Goal: Task Accomplishment & Management: Manage account settings

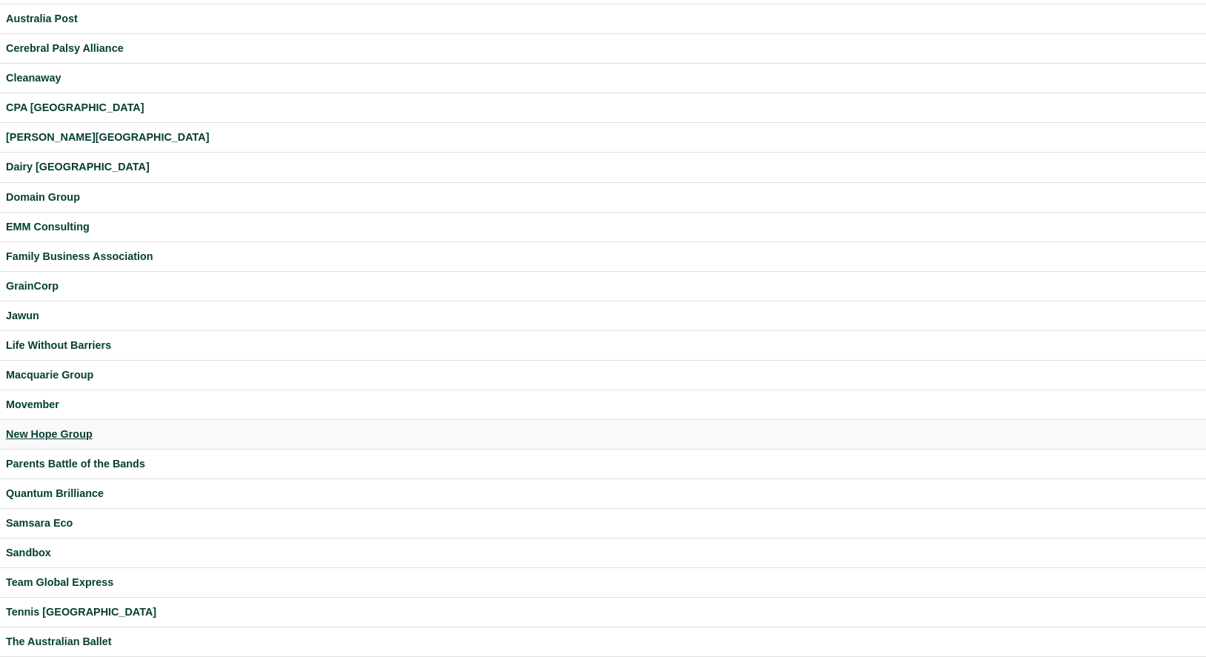
scroll to position [347, 0]
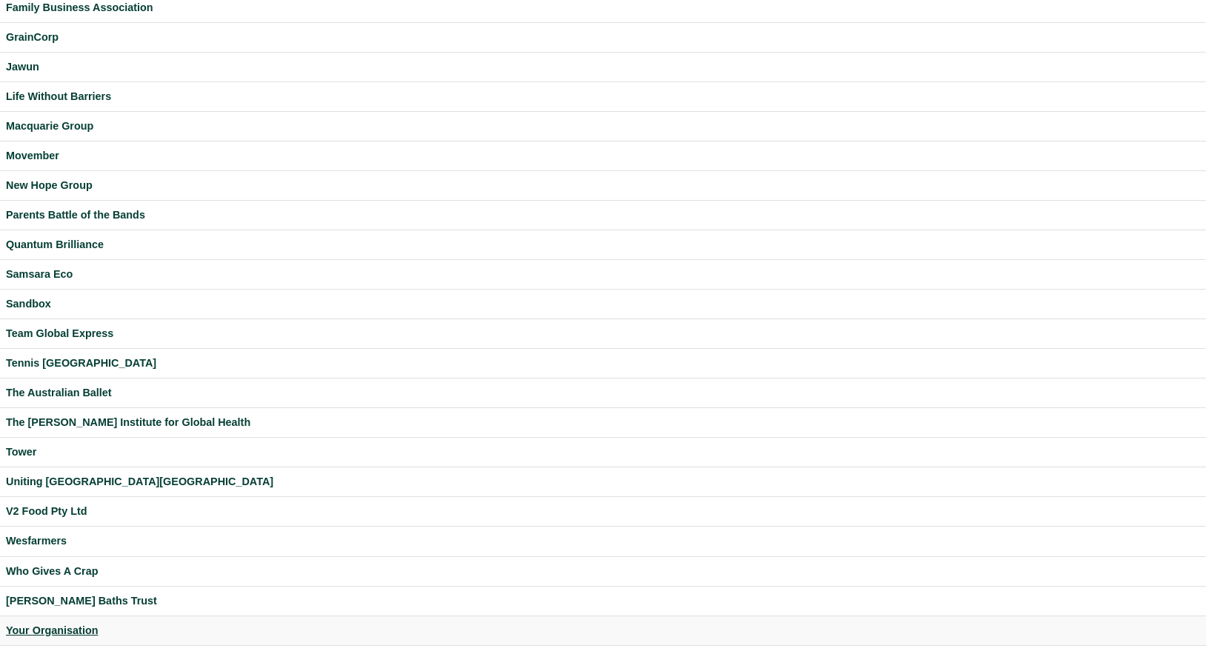
click at [84, 623] on div "Your Organisation" at bounding box center [603, 630] width 1194 height 17
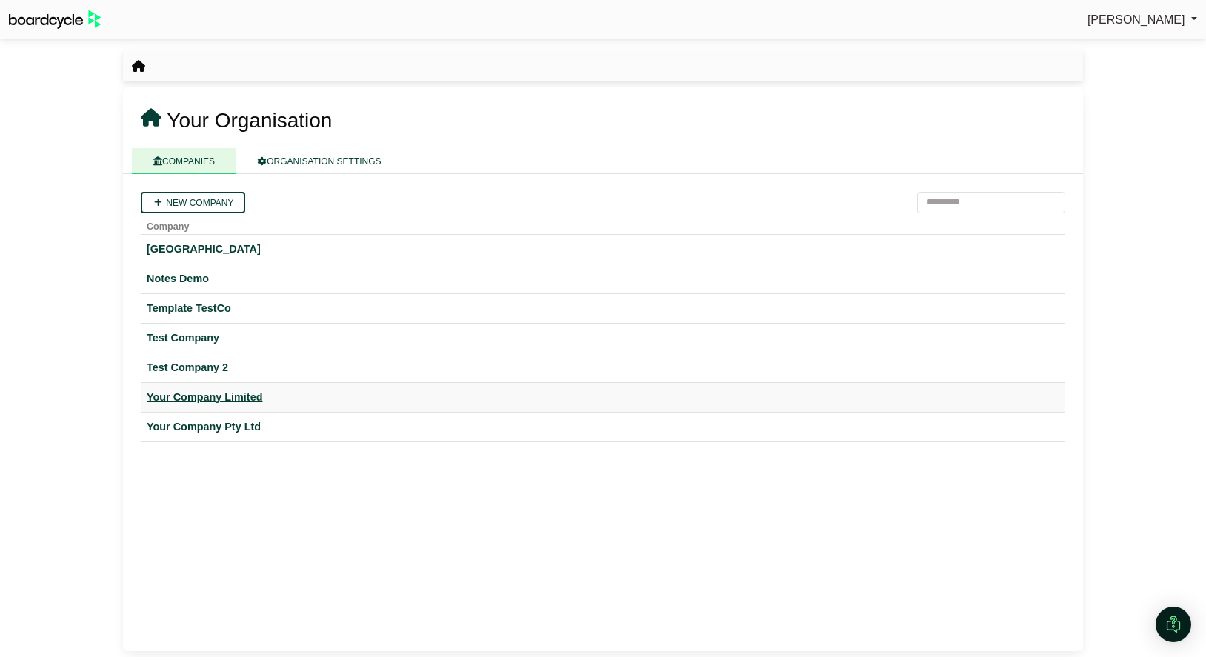
click at [246, 393] on div "Your Company Limited" at bounding box center [603, 397] width 912 height 17
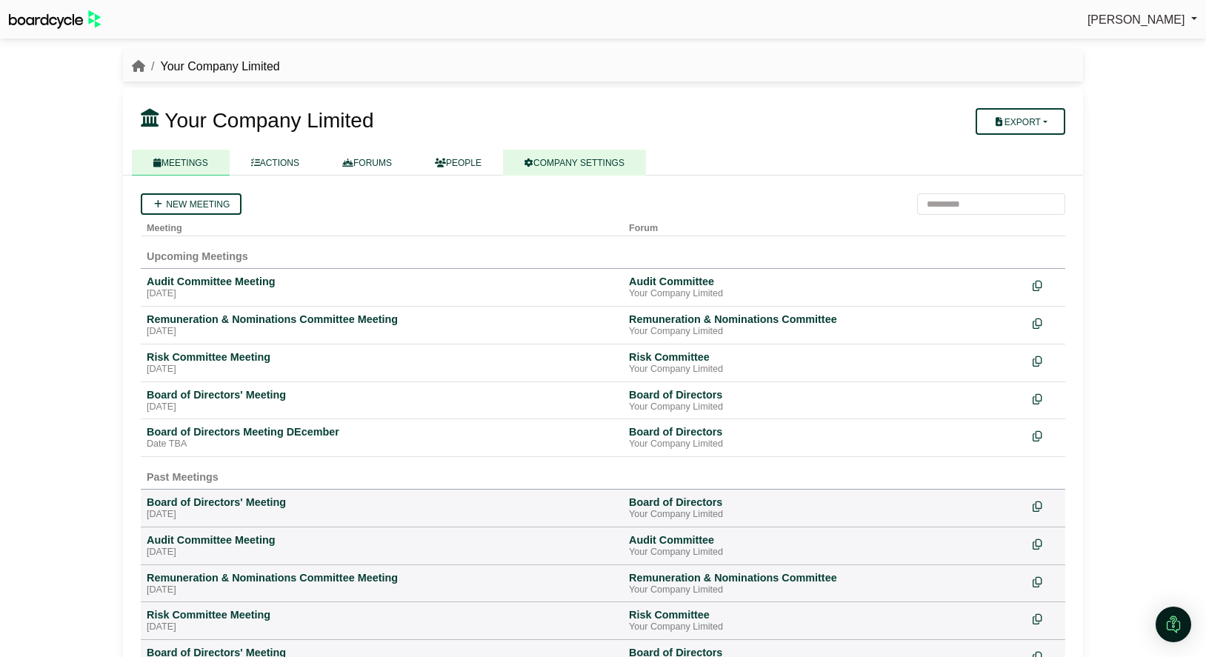
click at [578, 167] on link "COMPANY SETTINGS" at bounding box center [574, 163] width 143 height 26
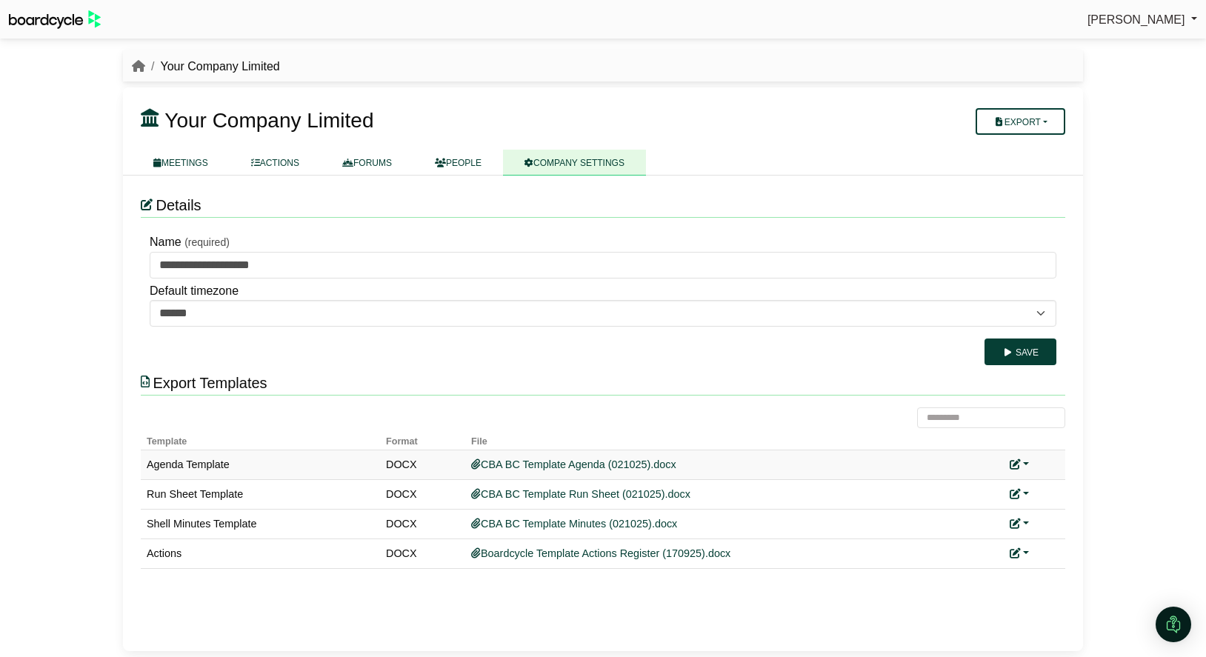
click at [1026, 461] on link at bounding box center [1018, 464] width 19 height 12
click at [1050, 508] on button "Remove custom template" at bounding box center [1084, 515] width 151 height 28
click at [1027, 493] on link at bounding box center [1018, 494] width 19 height 12
click at [1054, 535] on button "Remove custom template" at bounding box center [1084, 544] width 151 height 28
click at [1027, 519] on link at bounding box center [1018, 524] width 19 height 12
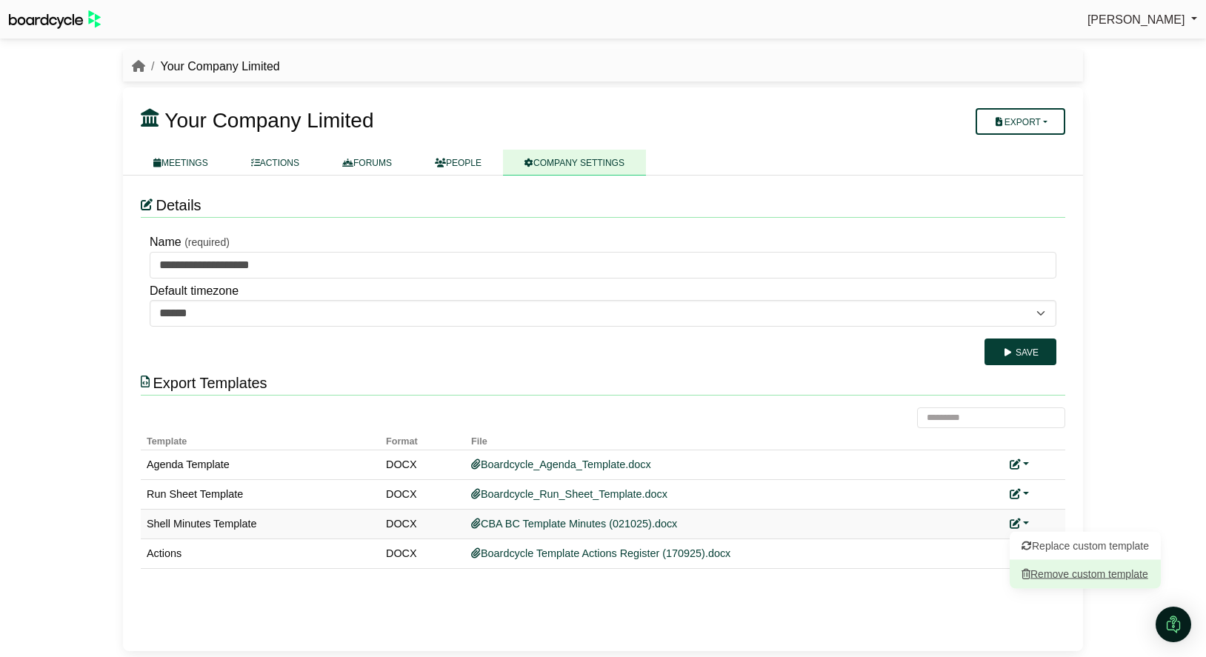
click at [1054, 566] on button "Remove custom template" at bounding box center [1084, 574] width 151 height 28
click at [1026, 492] on link at bounding box center [1018, 494] width 19 height 12
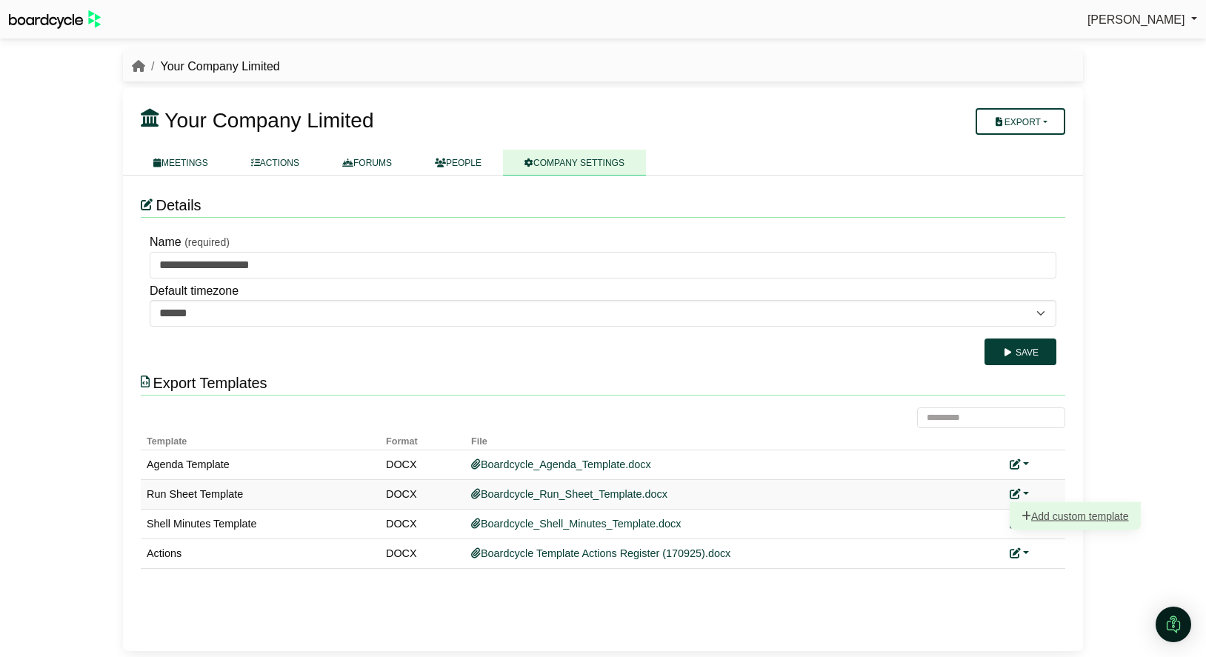
click at [1041, 511] on link "Add custom template" at bounding box center [1074, 515] width 131 height 28
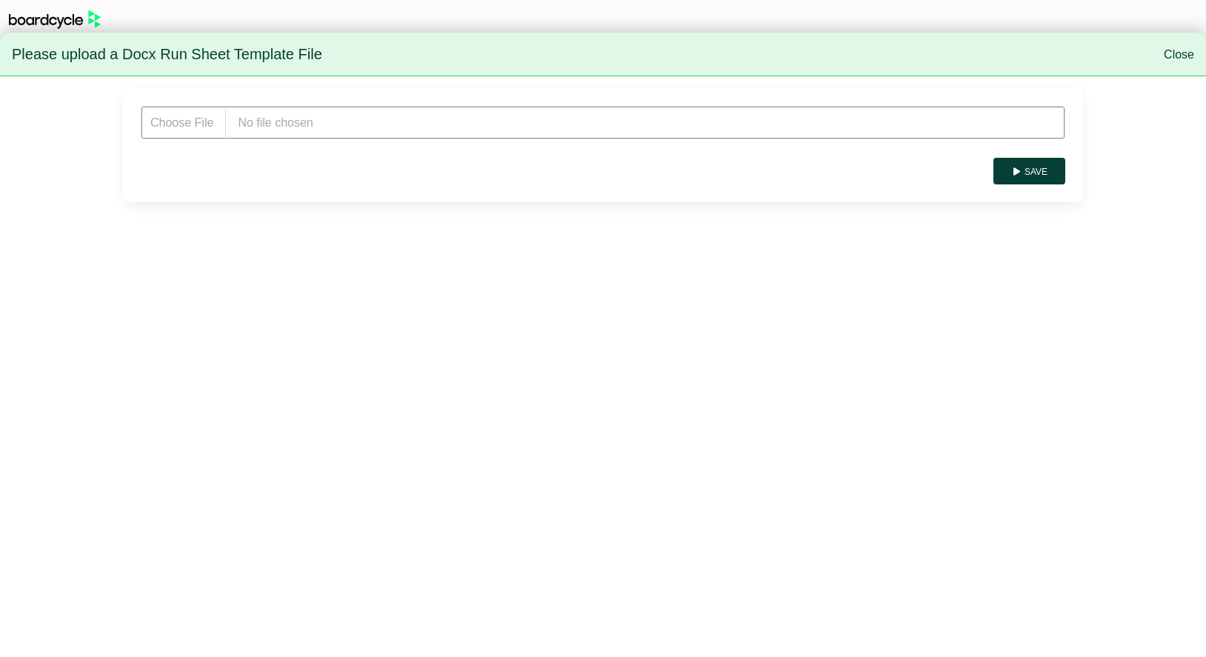
click at [310, 121] on input "file" at bounding box center [603, 122] width 924 height 33
type input "**********"
click at [1033, 175] on button "Save" at bounding box center [1029, 171] width 72 height 27
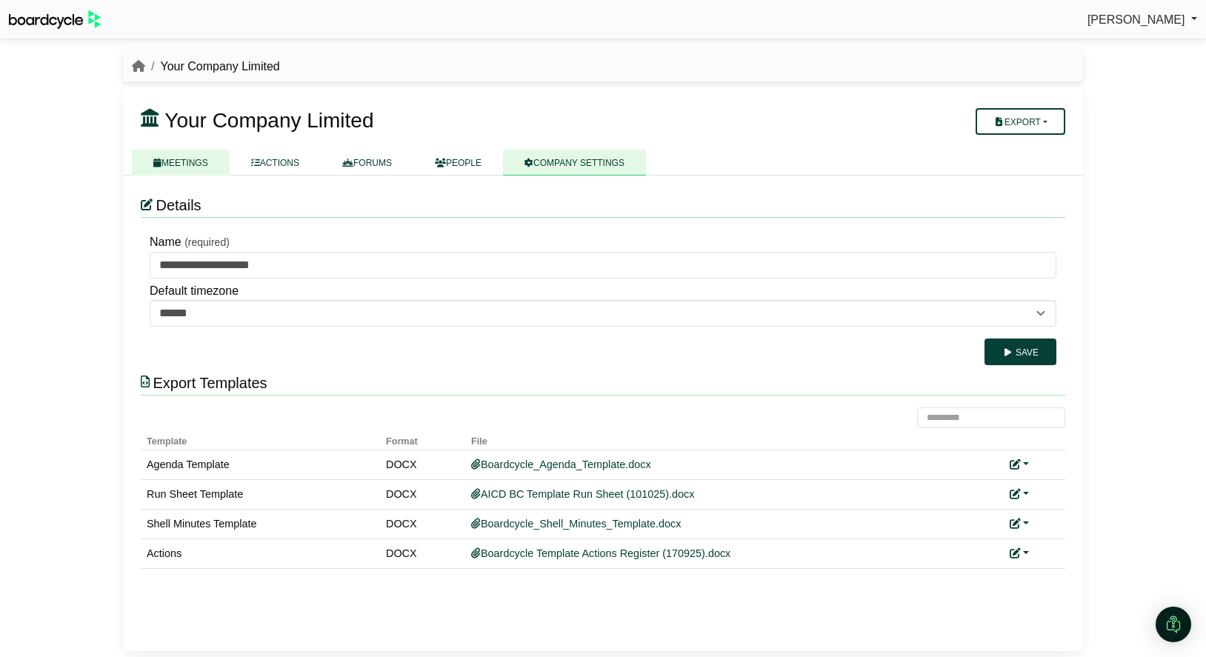
click at [191, 163] on link "MEETINGS" at bounding box center [181, 163] width 98 height 26
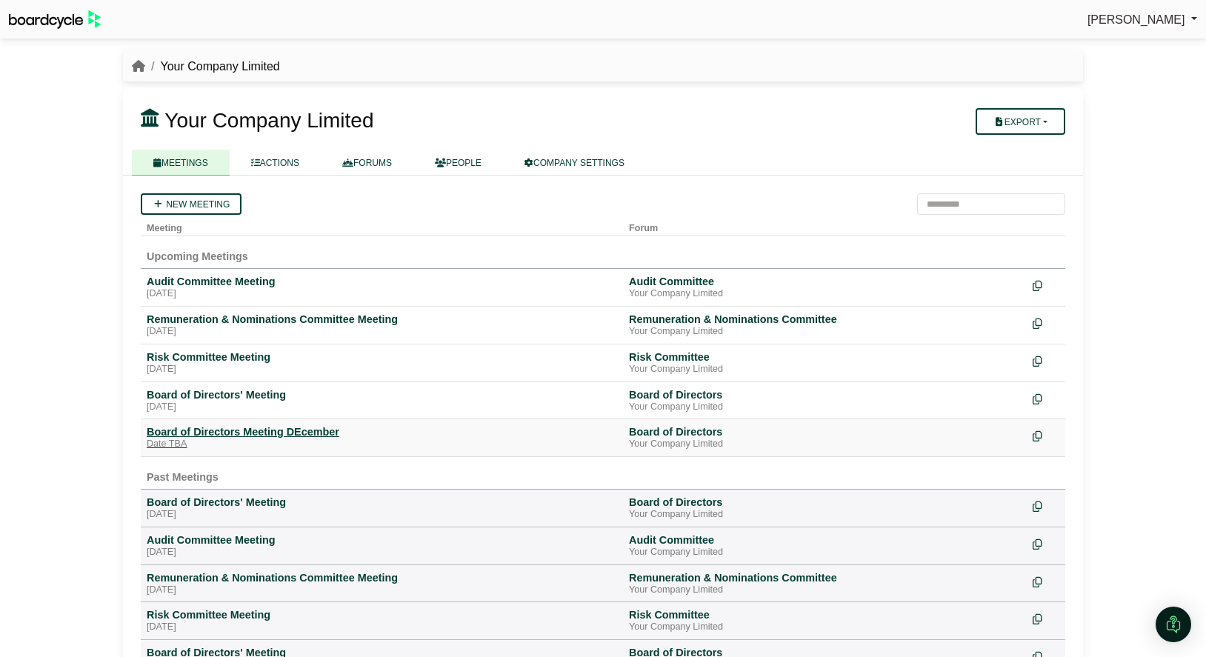
click at [286, 433] on div "Board of Directors Meeting DEcember" at bounding box center [382, 431] width 470 height 13
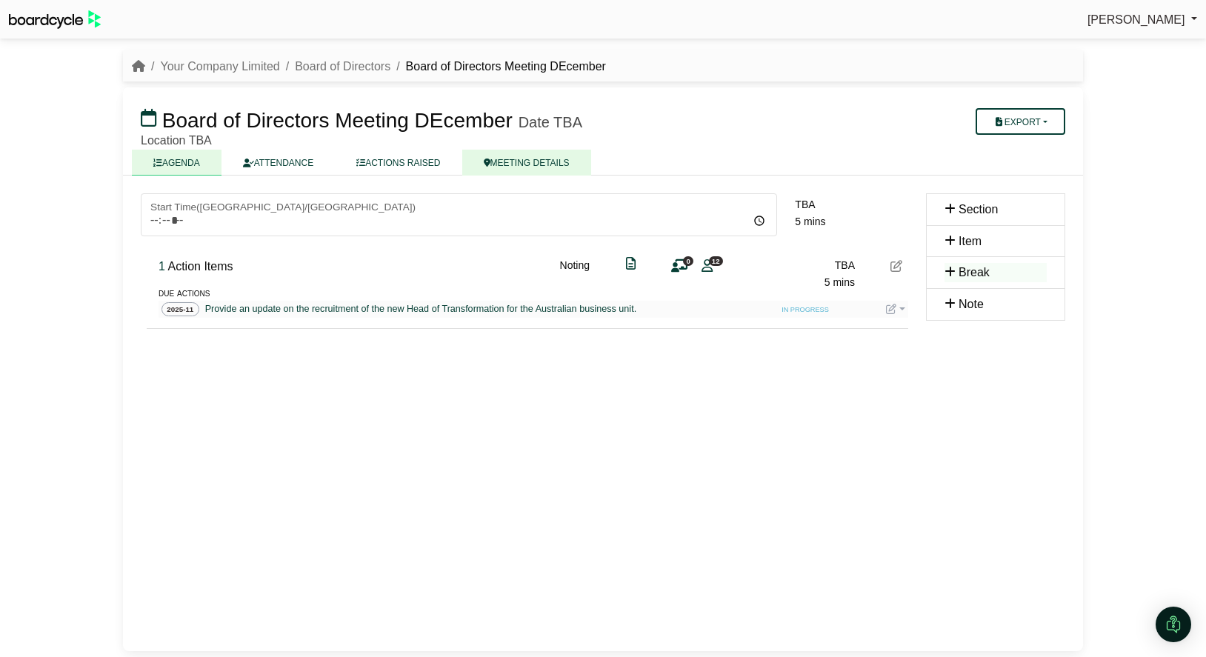
click at [526, 167] on link "MEETING DETAILS" at bounding box center [526, 163] width 129 height 26
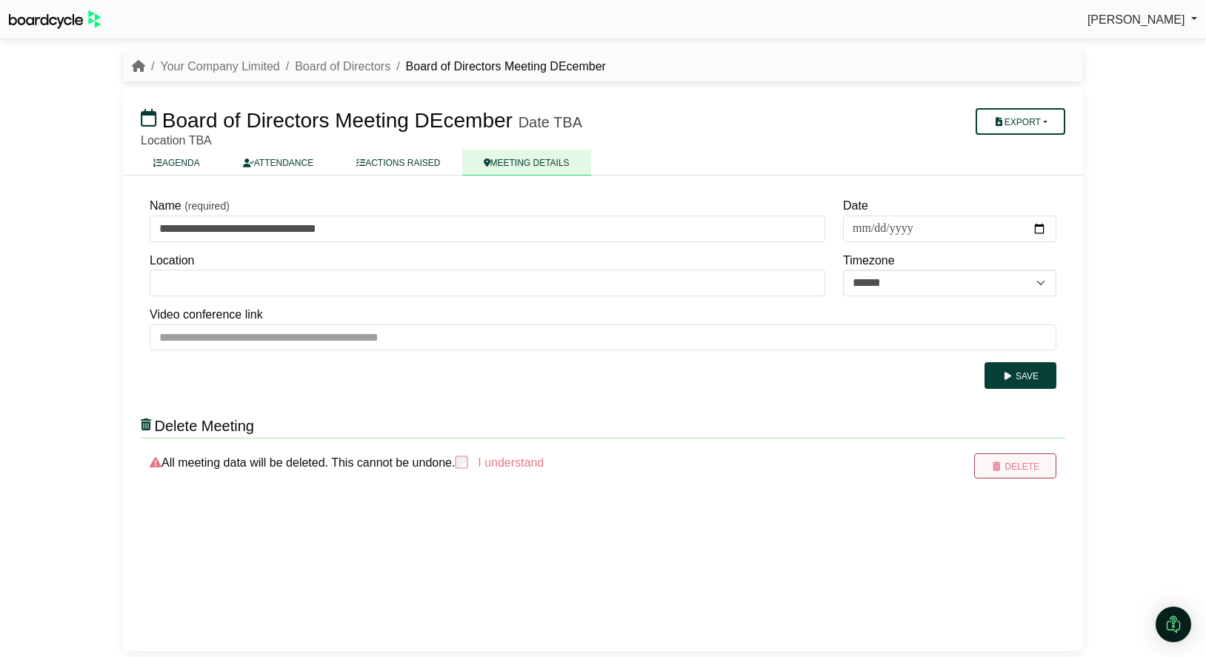
click at [1031, 469] on button "Delete" at bounding box center [1015, 465] width 82 height 25
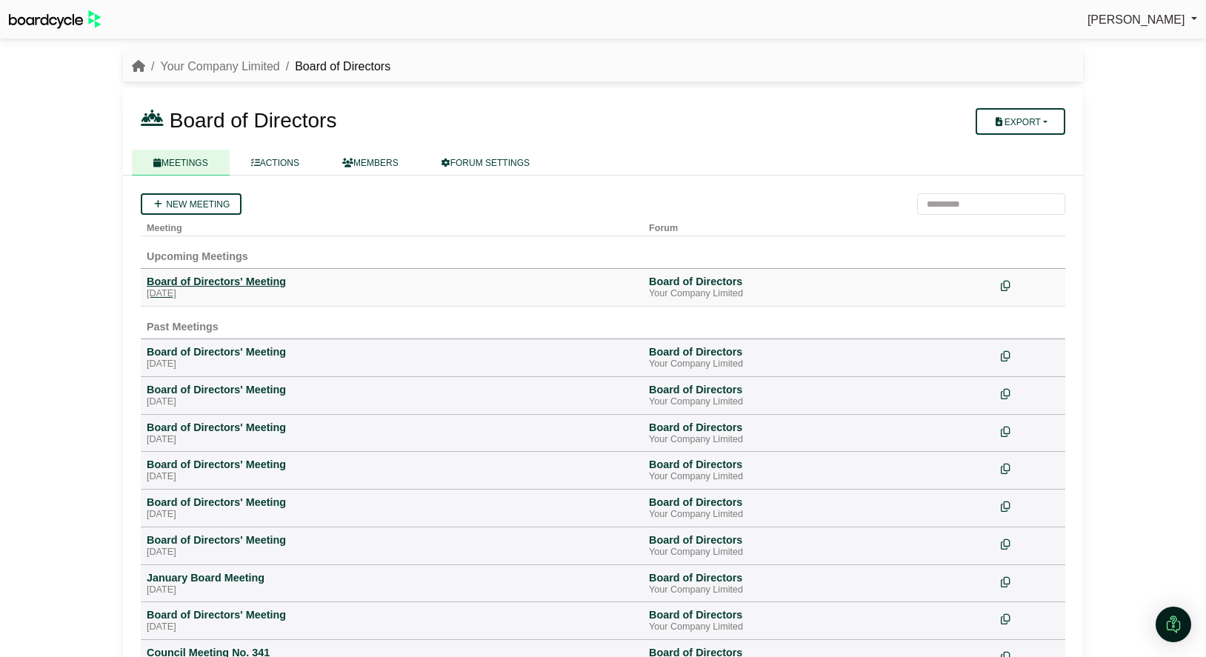
click at [247, 294] on div "[DATE]" at bounding box center [392, 294] width 490 height 12
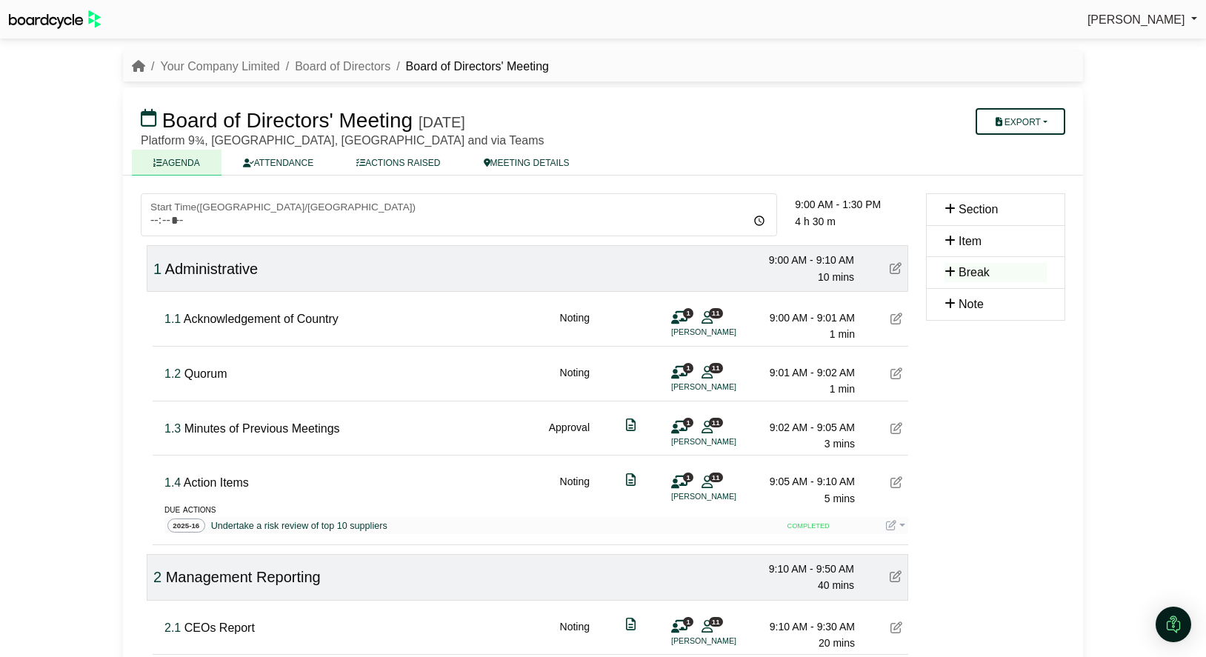
click at [1049, 119] on button "Export" at bounding box center [1020, 121] width 90 height 27
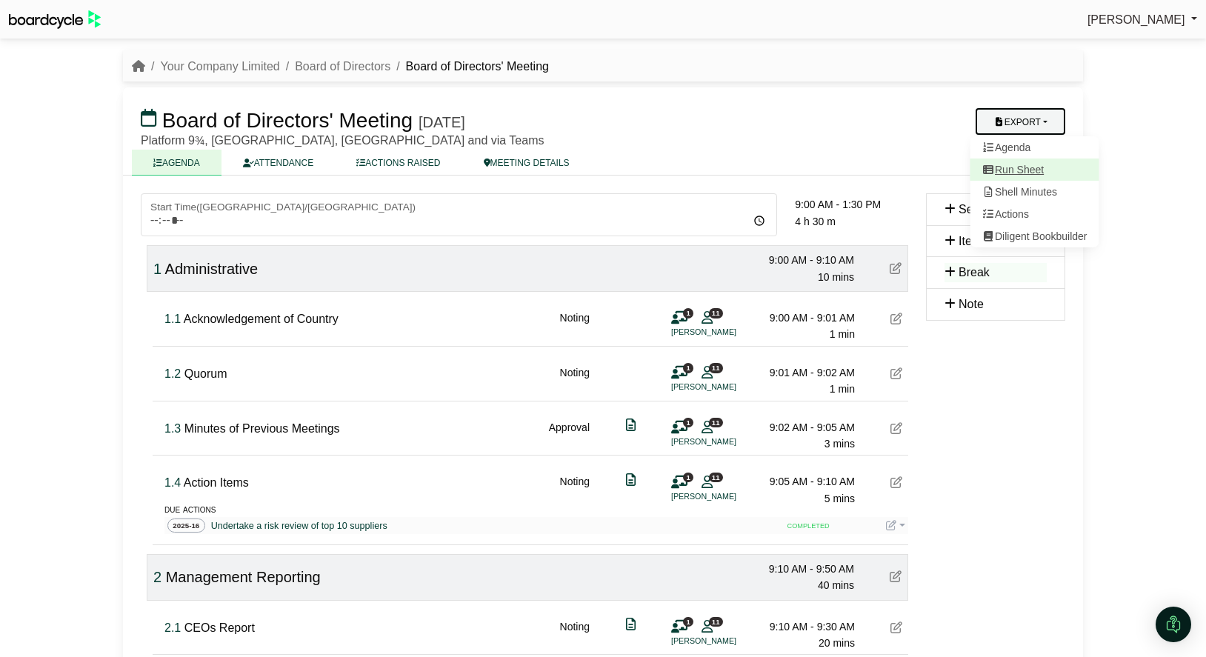
click at [1047, 171] on link "Run Sheet" at bounding box center [1034, 169] width 129 height 22
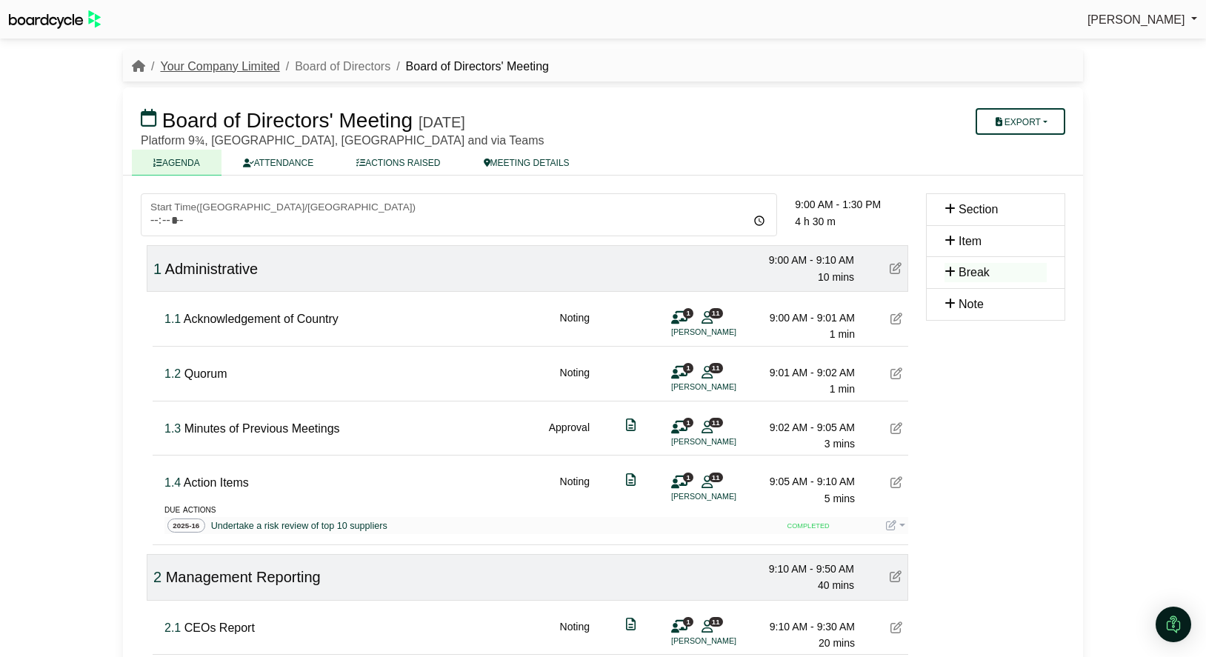
click at [213, 69] on link "Your Company Limited" at bounding box center [219, 66] width 119 height 13
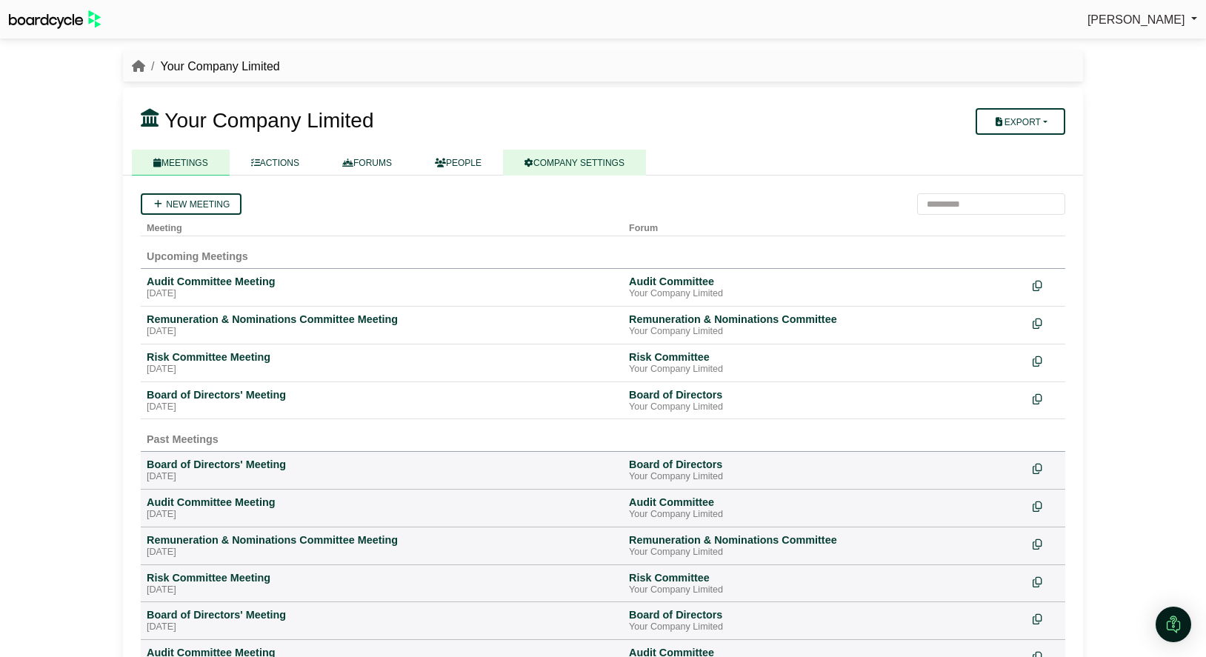
click at [608, 168] on link "COMPANY SETTINGS" at bounding box center [574, 163] width 143 height 26
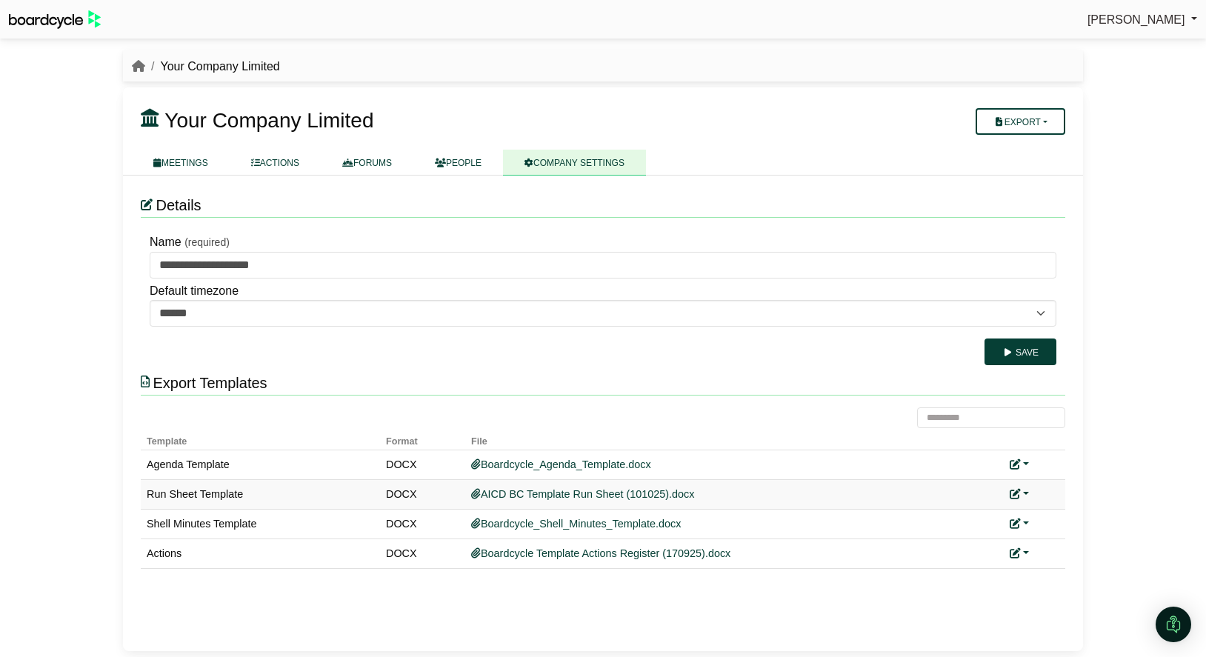
click at [1019, 493] on icon at bounding box center [1014, 494] width 10 height 10
click at [1042, 509] on link "Replace custom template" at bounding box center [1084, 515] width 151 height 28
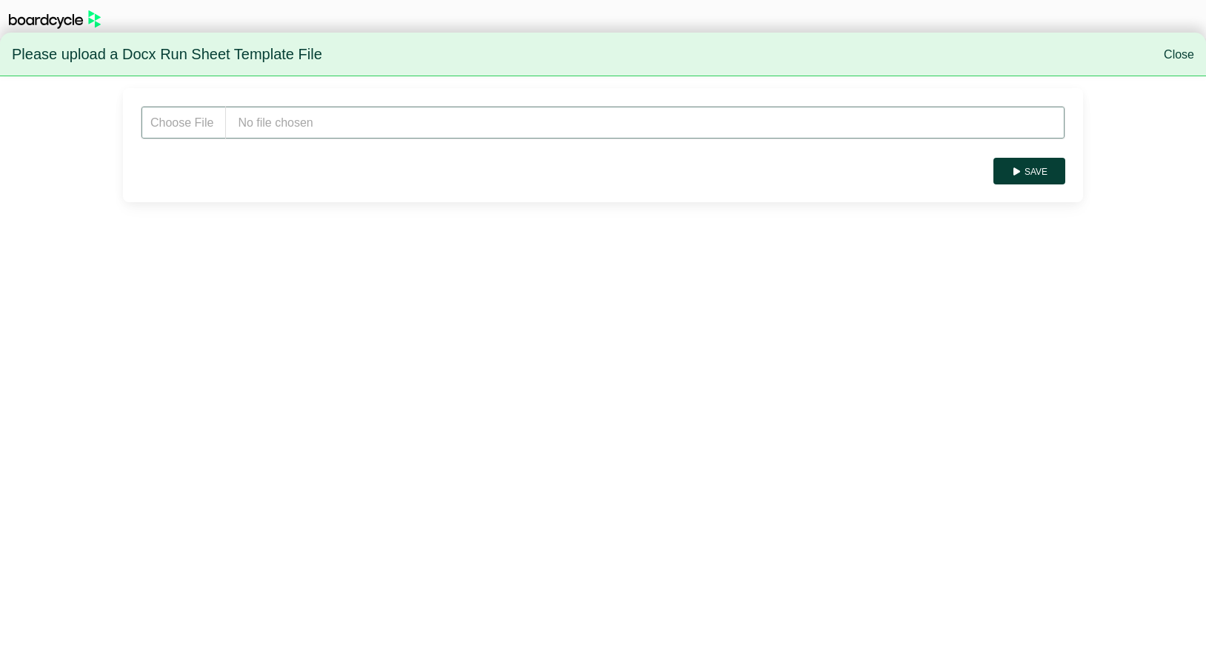
click at [335, 116] on input "file" at bounding box center [603, 122] width 924 height 33
click at [315, 121] on input "file" at bounding box center [603, 122] width 924 height 33
type input "**********"
click at [1046, 170] on button "Save" at bounding box center [1029, 171] width 72 height 27
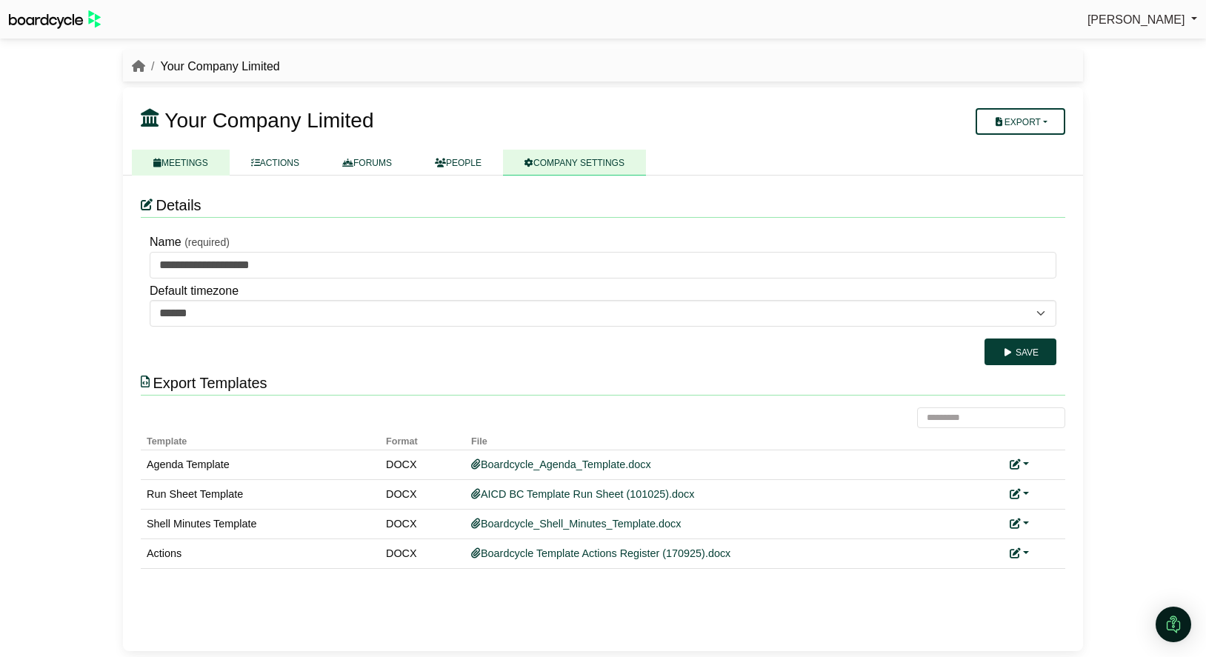
click at [210, 164] on link "MEETINGS" at bounding box center [181, 163] width 98 height 26
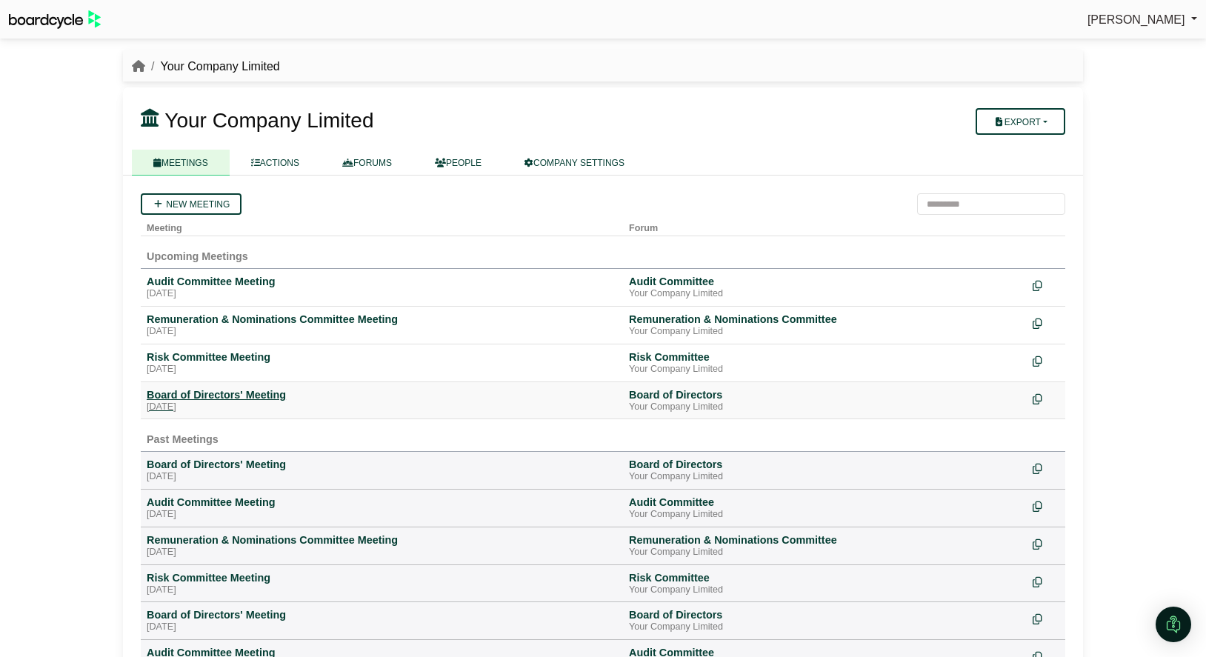
click at [248, 412] on div "[DATE]" at bounding box center [382, 407] width 470 height 12
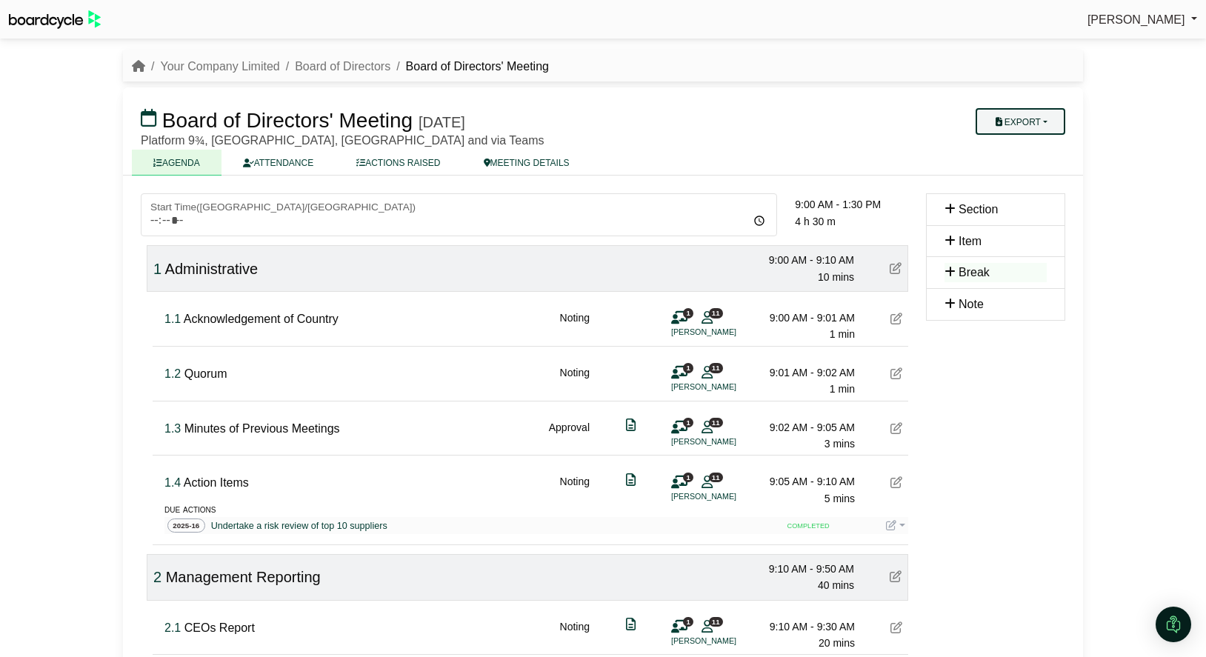
click at [1031, 124] on button "Export" at bounding box center [1020, 121] width 90 height 27
click at [1032, 171] on link "Run Sheet" at bounding box center [1034, 169] width 129 height 22
click at [219, 64] on link "Your Company Limited" at bounding box center [219, 66] width 119 height 13
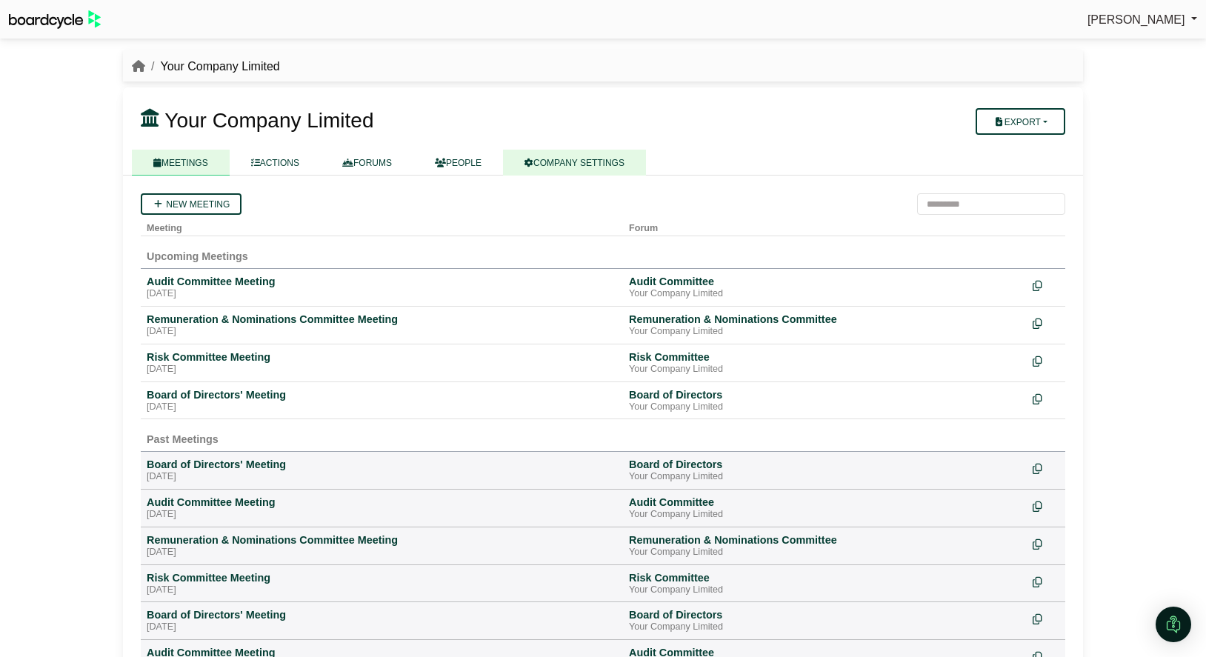
click at [589, 153] on link "COMPANY SETTINGS" at bounding box center [574, 163] width 143 height 26
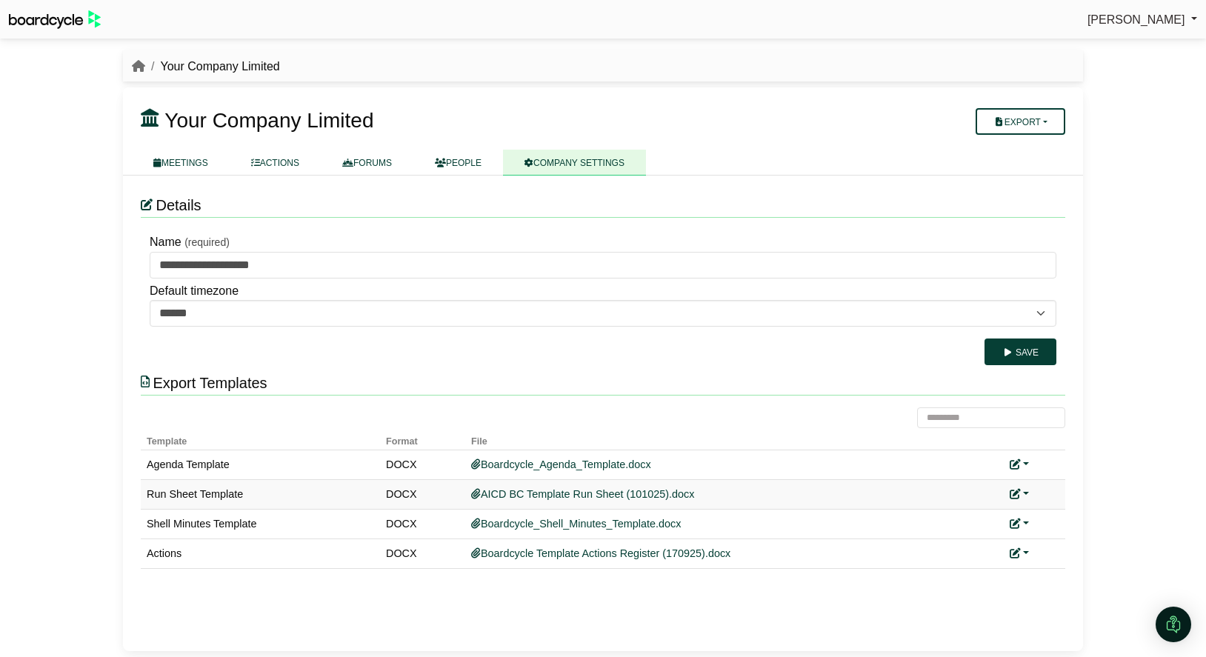
click at [1026, 493] on link at bounding box center [1018, 494] width 19 height 12
click at [1070, 517] on link "Replace custom template" at bounding box center [1084, 515] width 151 height 28
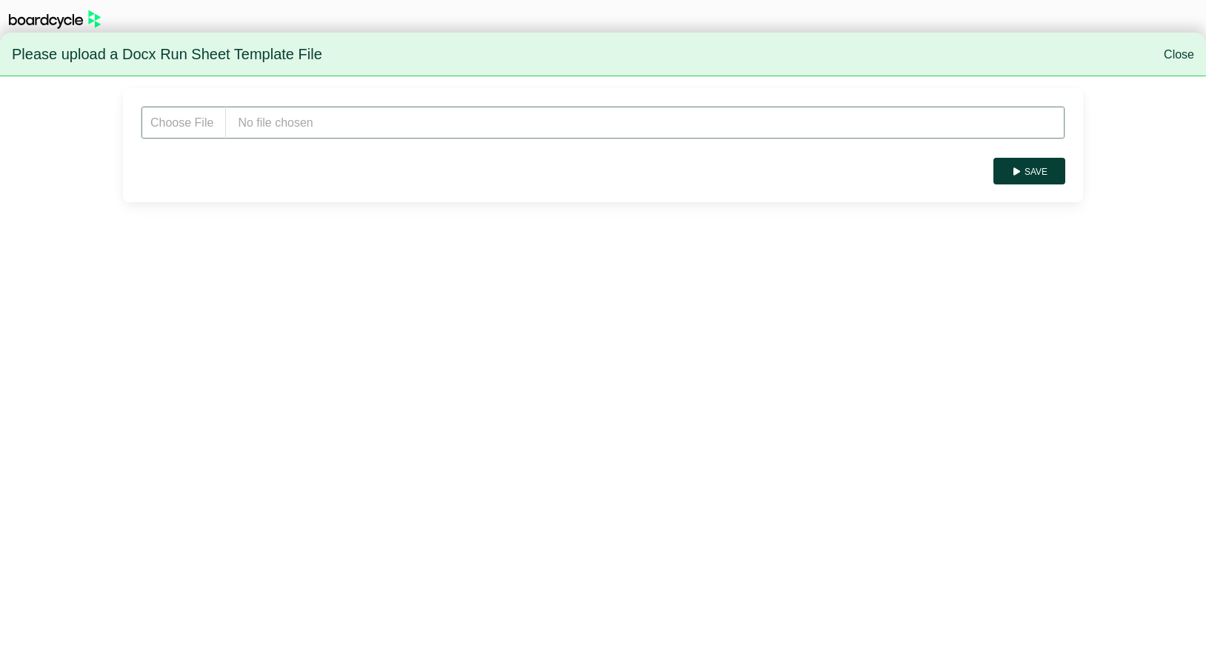
click at [342, 116] on input "file" at bounding box center [603, 122] width 924 height 33
click at [307, 113] on input "file" at bounding box center [603, 122] width 924 height 33
type input "**********"
click at [1040, 175] on button "Save" at bounding box center [1029, 171] width 72 height 27
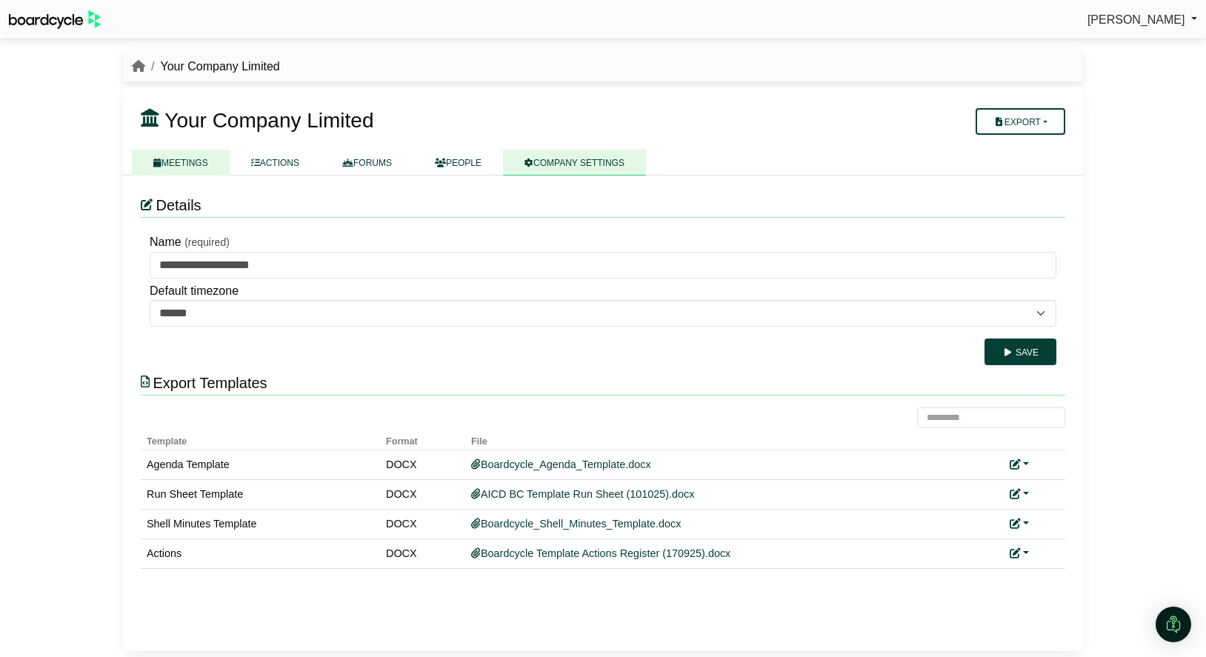
click at [195, 159] on link "MEETINGS" at bounding box center [181, 163] width 98 height 26
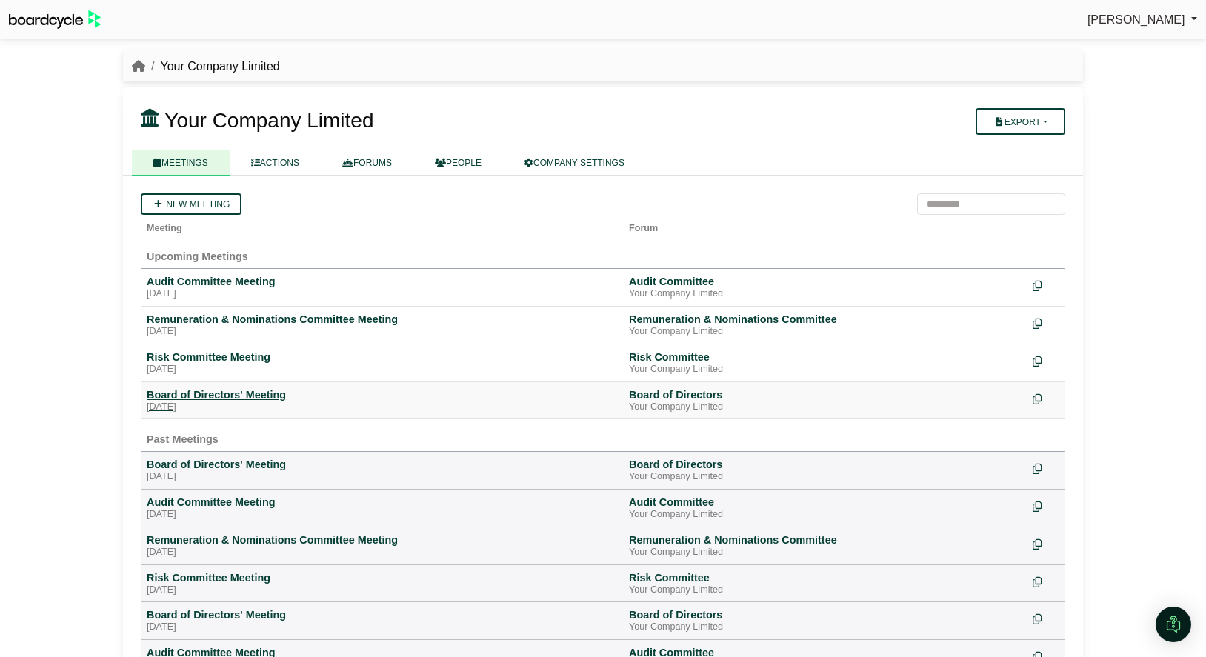
click at [259, 390] on div "Board of Directors' Meeting" at bounding box center [382, 394] width 470 height 13
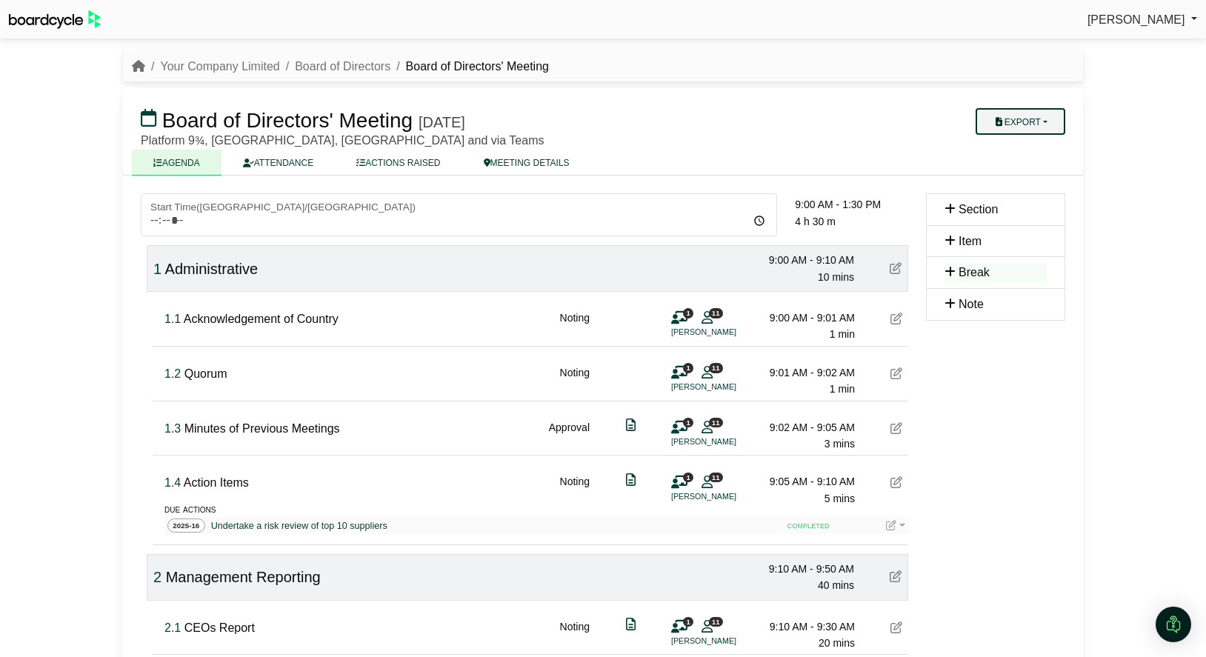
click at [1026, 126] on button "Export" at bounding box center [1020, 121] width 90 height 27
click at [1032, 170] on link "Run Sheet" at bounding box center [1034, 169] width 129 height 22
click at [210, 70] on link "Your Company Limited" at bounding box center [219, 66] width 119 height 13
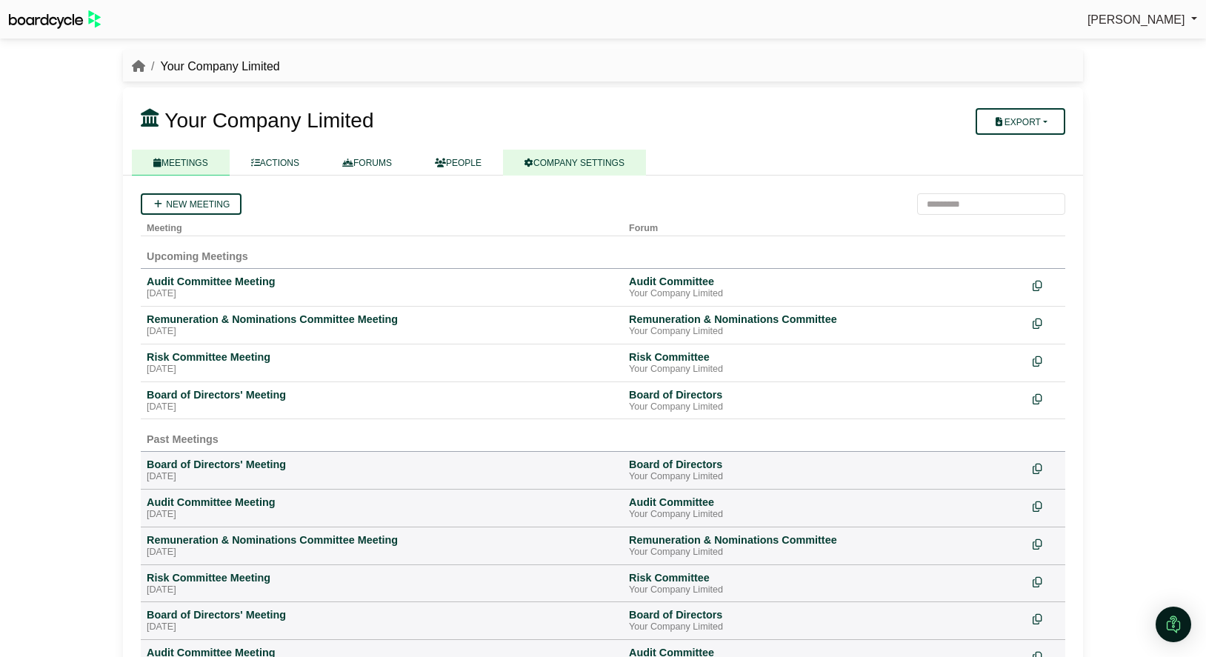
click at [625, 162] on link "COMPANY SETTINGS" at bounding box center [574, 163] width 143 height 26
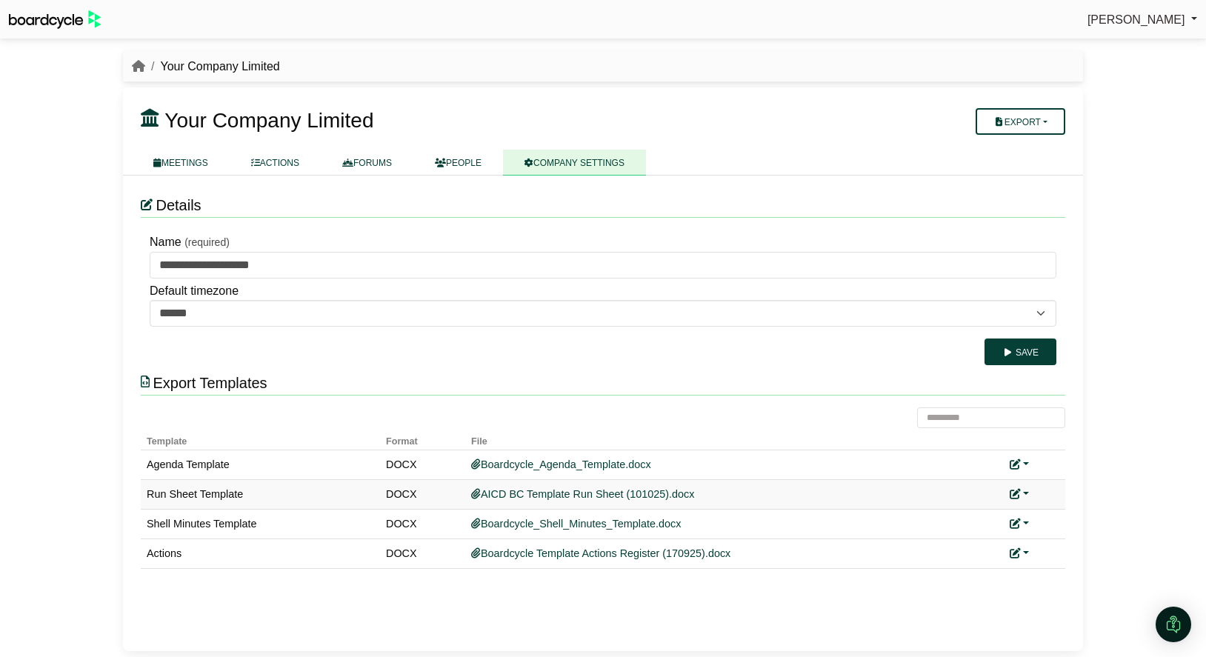
click at [1024, 494] on link at bounding box center [1018, 494] width 19 height 12
click at [1051, 513] on link "Replace custom template" at bounding box center [1084, 515] width 151 height 28
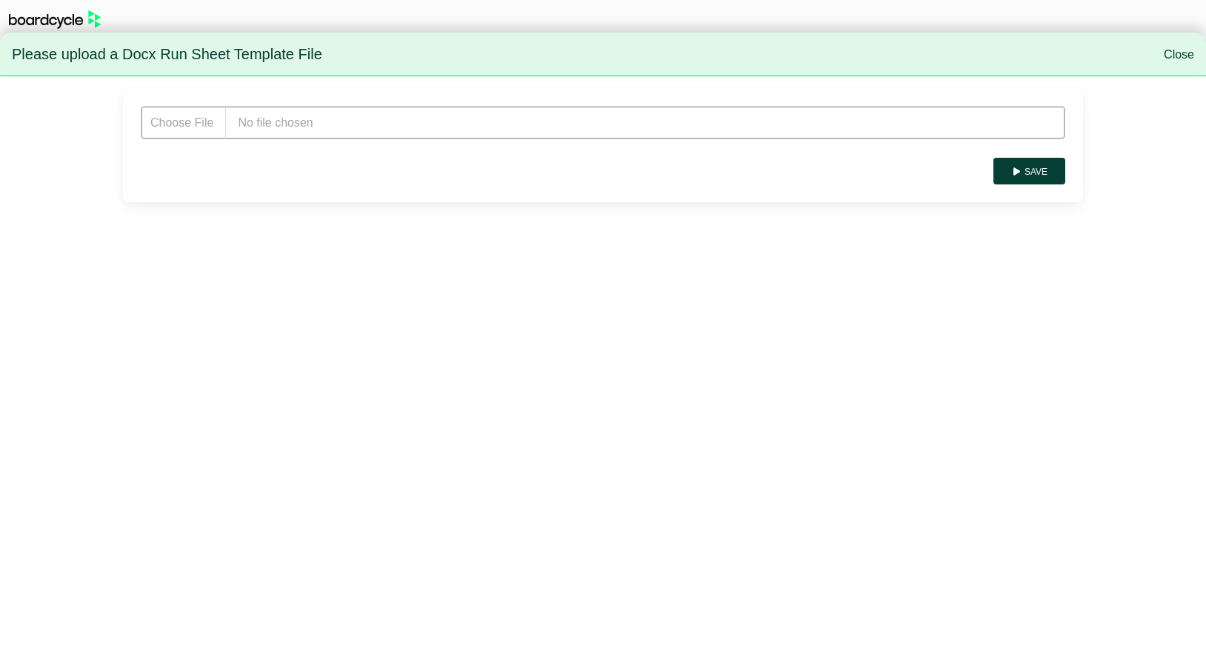
click at [385, 127] on input "file" at bounding box center [603, 122] width 924 height 33
click at [334, 116] on input "file" at bounding box center [603, 122] width 924 height 33
type input "**********"
click at [1039, 176] on button "Save" at bounding box center [1029, 171] width 72 height 27
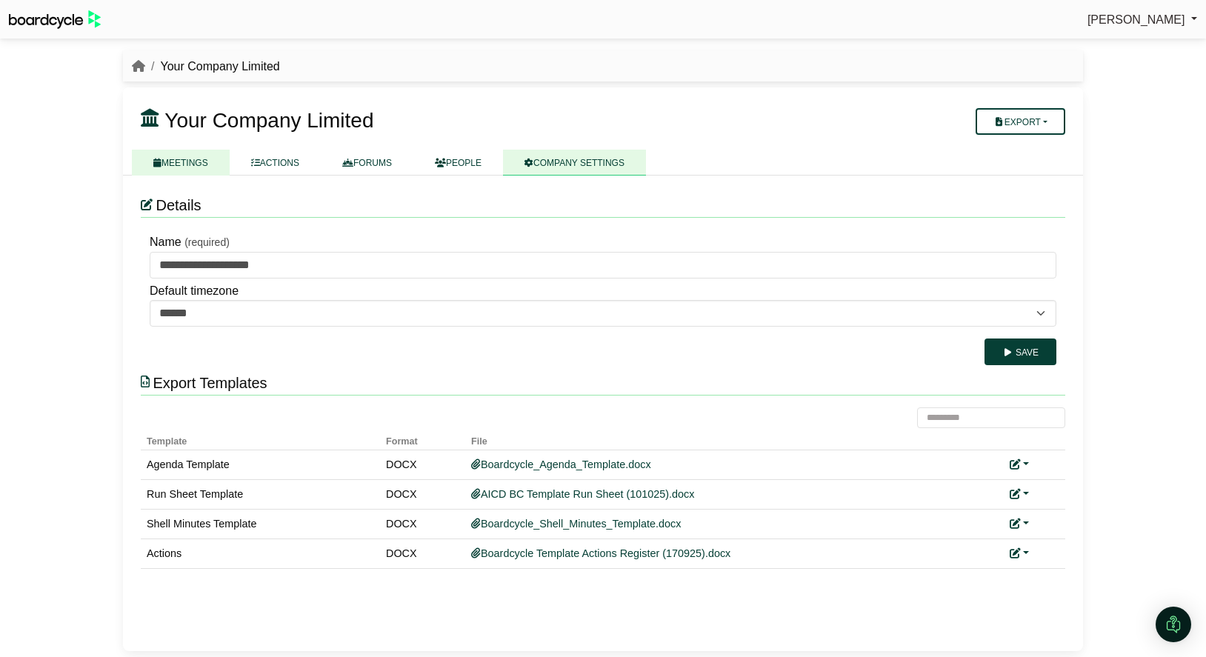
click at [195, 163] on link "MEETINGS" at bounding box center [181, 163] width 98 height 26
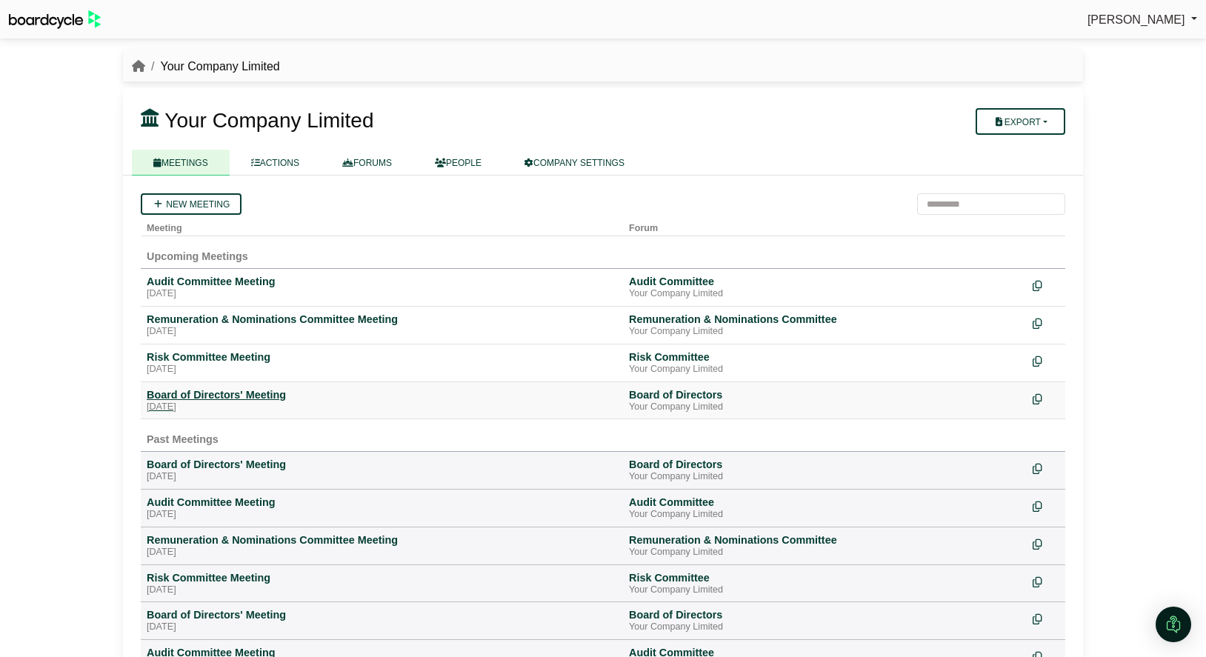
click at [236, 396] on div "Board of Directors' Meeting" at bounding box center [382, 394] width 470 height 13
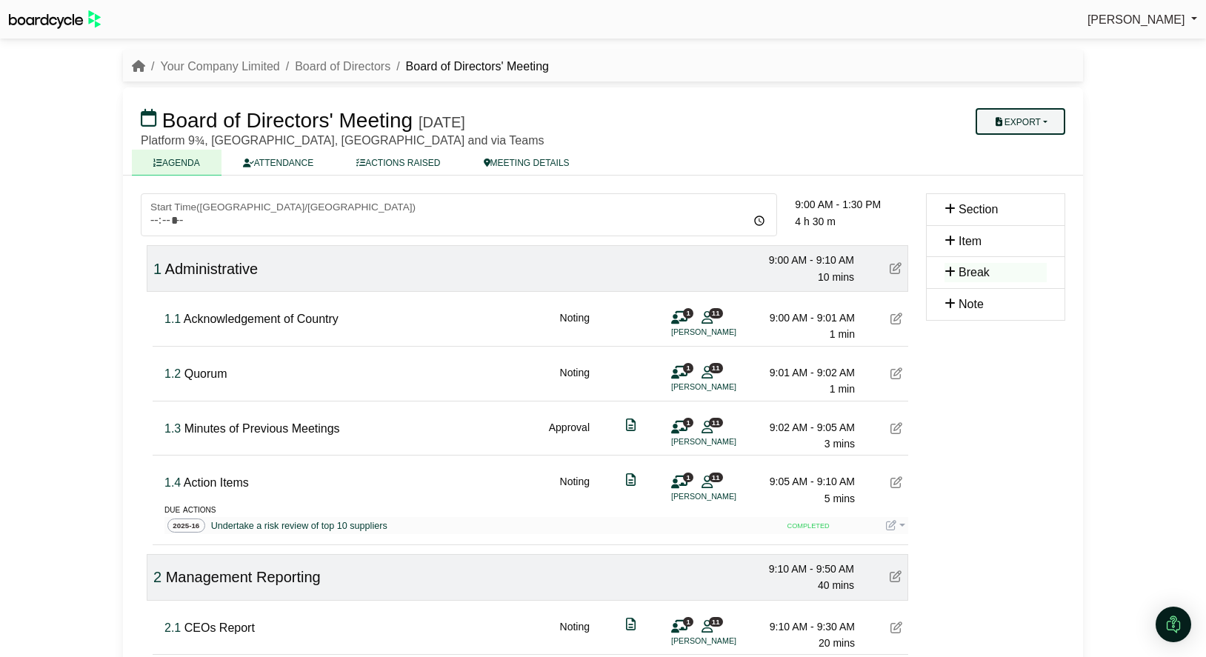
click at [1022, 127] on button "Export" at bounding box center [1020, 121] width 90 height 27
click at [1034, 173] on link "Run Sheet" at bounding box center [1034, 169] width 129 height 22
click at [235, 67] on link "Your Company Limited" at bounding box center [219, 66] width 119 height 13
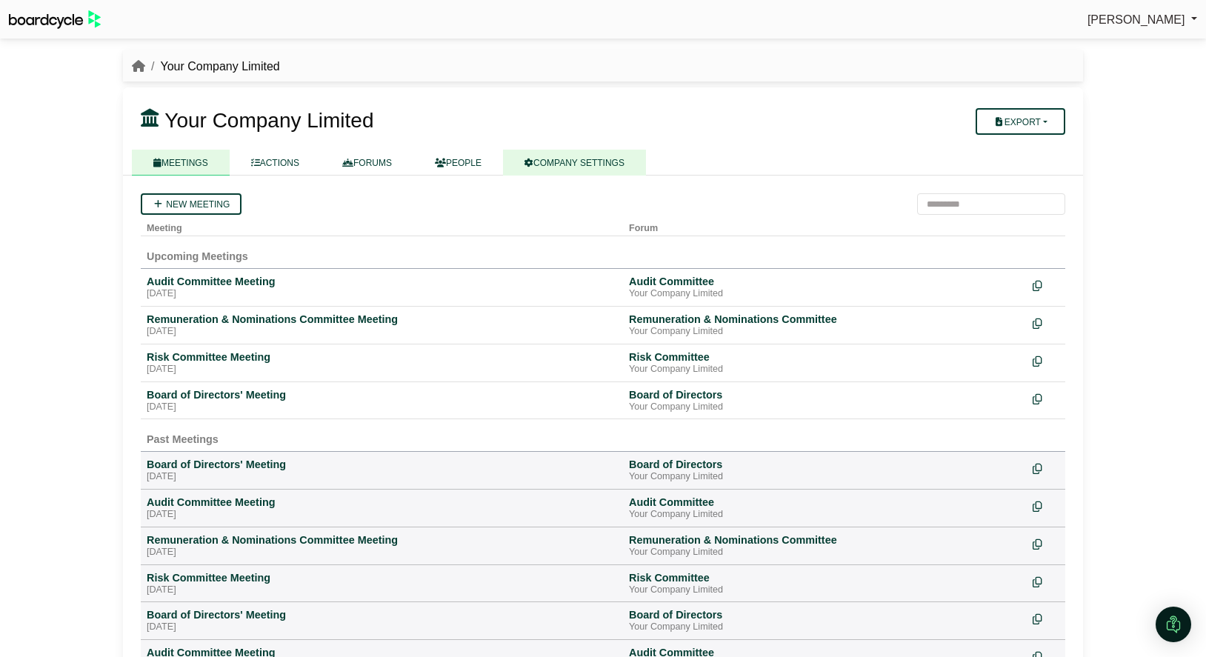
click at [608, 162] on link "COMPANY SETTINGS" at bounding box center [574, 163] width 143 height 26
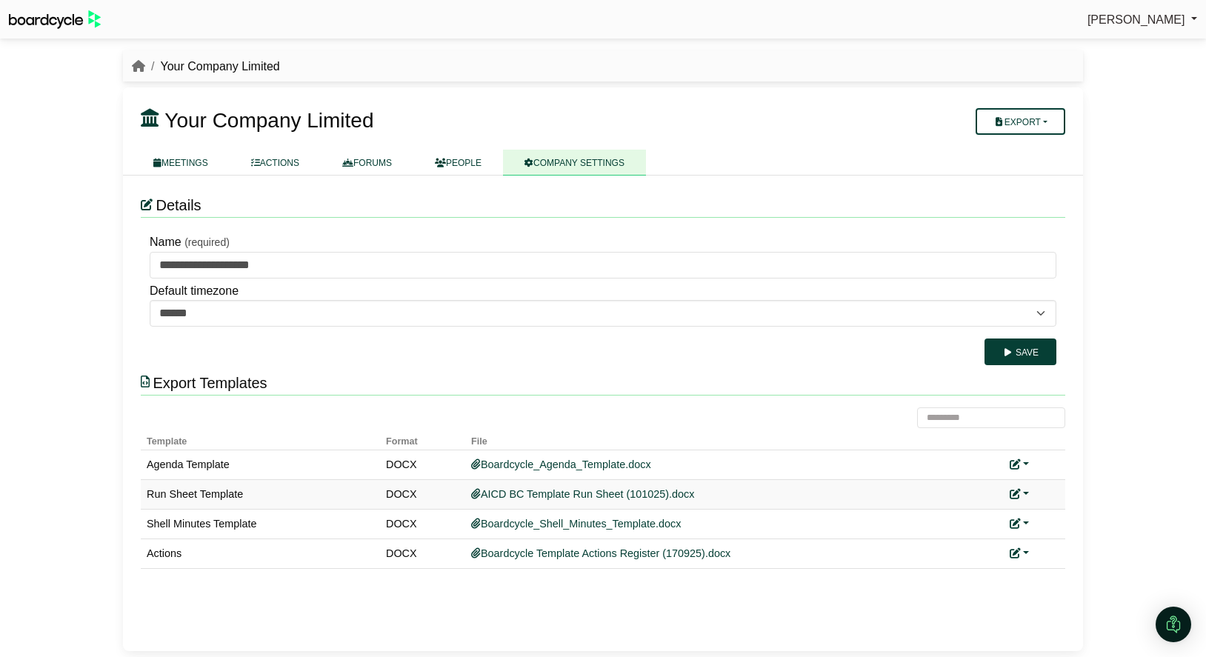
click at [1024, 489] on link at bounding box center [1018, 494] width 19 height 12
click at [1055, 522] on link "Replace custom template" at bounding box center [1084, 515] width 151 height 28
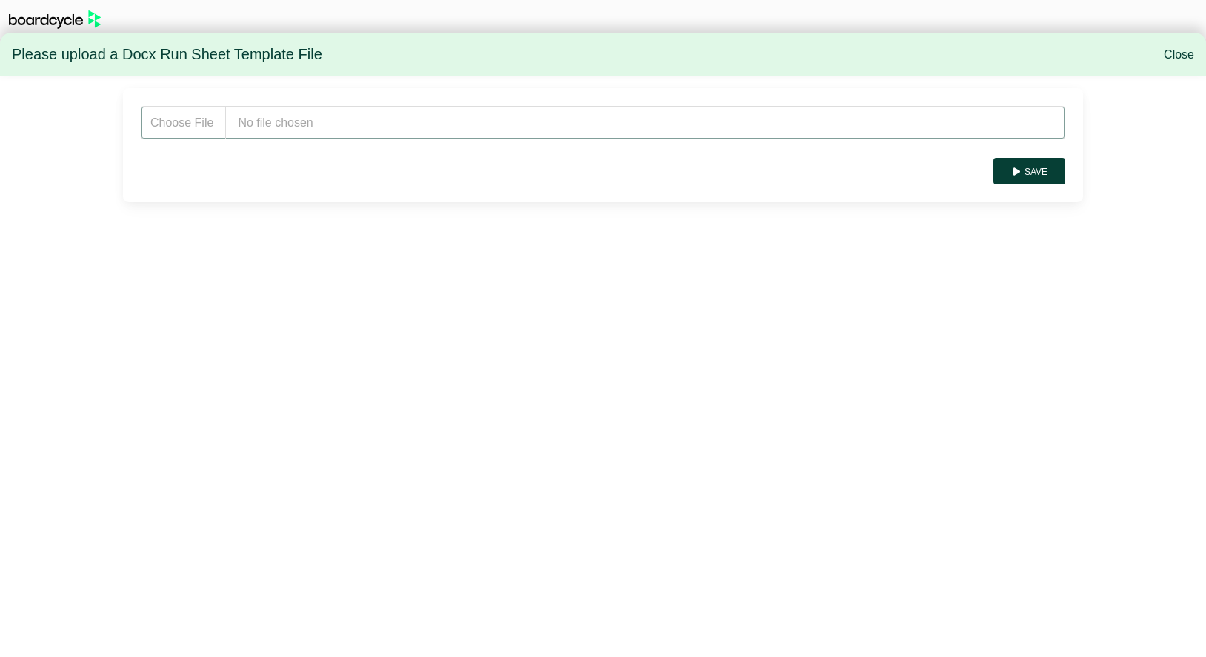
click at [318, 121] on input "file" at bounding box center [603, 122] width 924 height 33
click at [290, 124] on input "file" at bounding box center [603, 122] width 924 height 33
type input "**********"
click at [1055, 175] on button "Save" at bounding box center [1029, 171] width 72 height 27
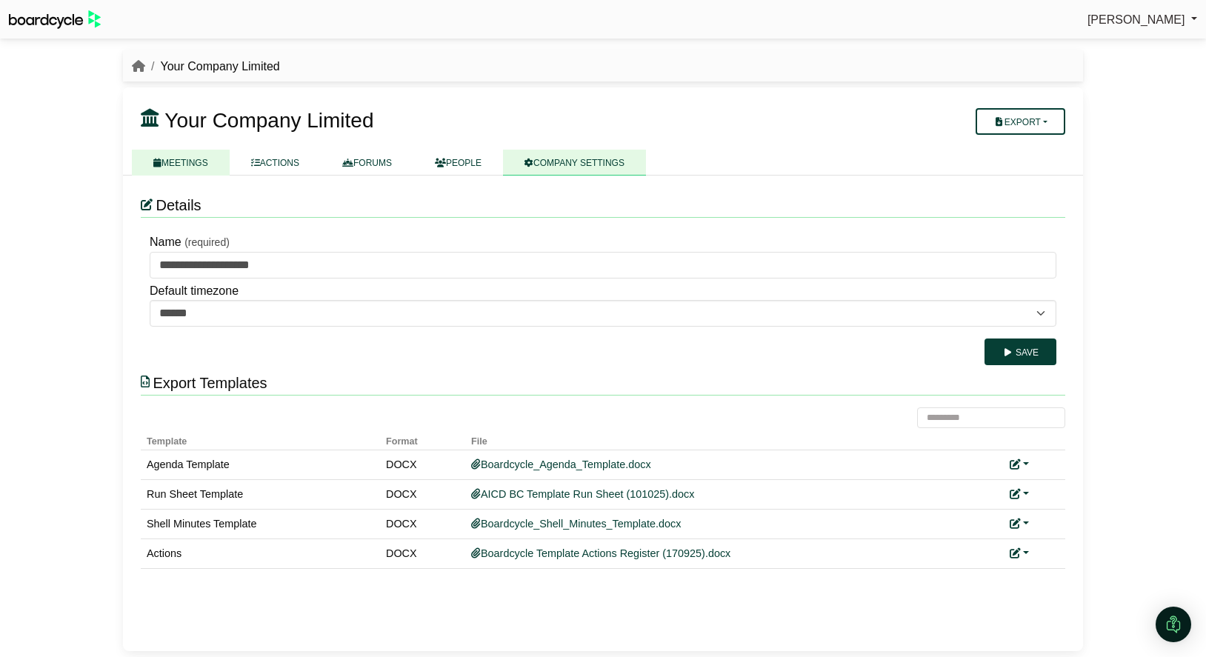
click at [198, 153] on link "MEETINGS" at bounding box center [181, 163] width 98 height 26
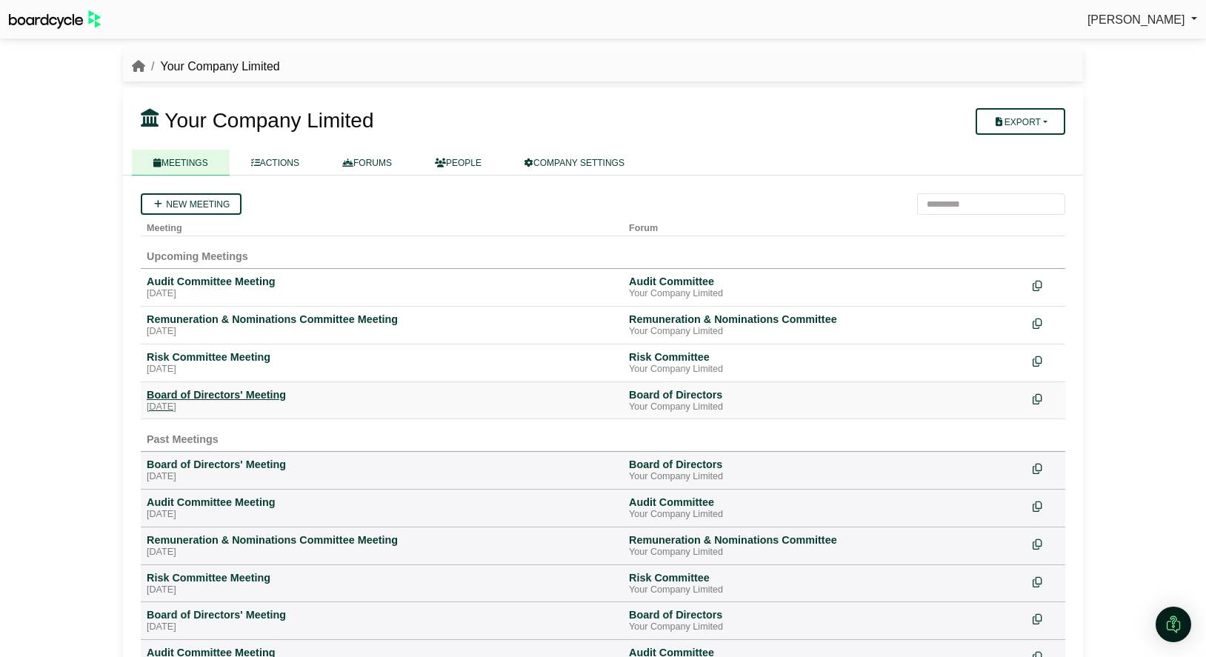
click at [381, 401] on div "Board of Directors' Meeting" at bounding box center [382, 394] width 470 height 13
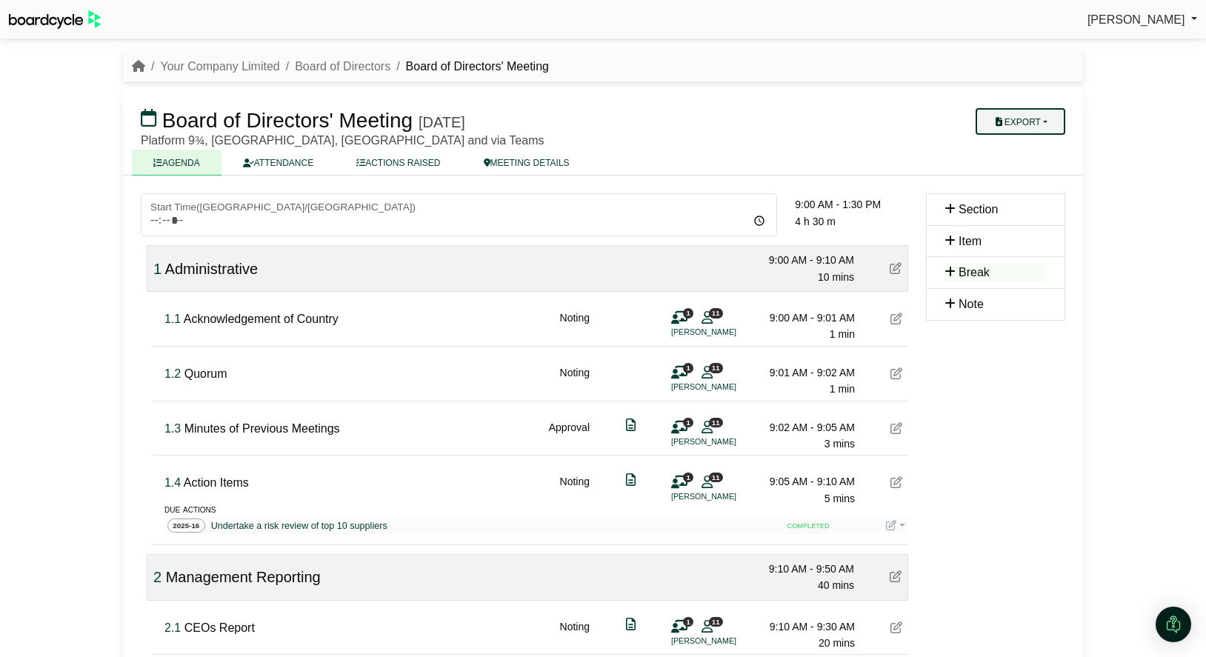
click at [1028, 128] on button "Export" at bounding box center [1020, 121] width 90 height 27
click at [1032, 170] on link "Run Sheet" at bounding box center [1034, 169] width 129 height 22
